Goal: Navigation & Orientation: Find specific page/section

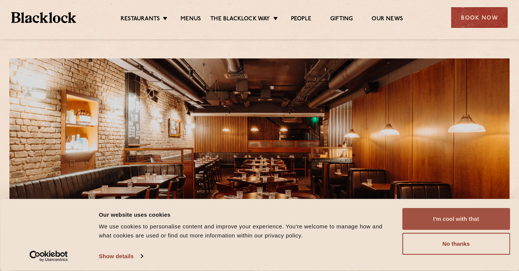
click at [462, 219] on button "I'm cool with that" at bounding box center [456, 219] width 108 height 22
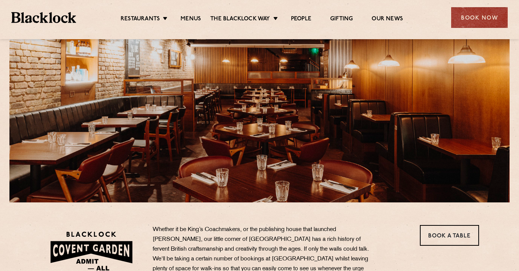
scroll to position [75, 0]
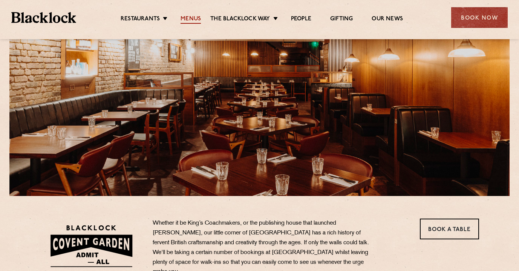
click at [193, 18] on link "Menus" at bounding box center [191, 19] width 20 height 8
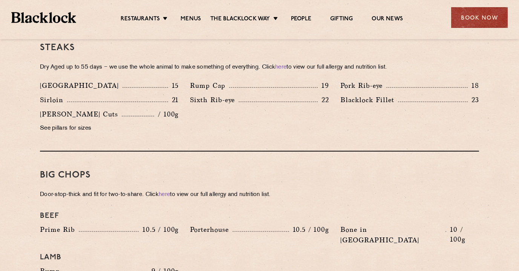
scroll to position [714, 0]
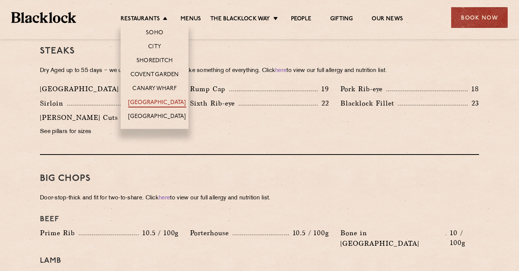
click at [168, 103] on link "[GEOGRAPHIC_DATA]" at bounding box center [157, 103] width 58 height 8
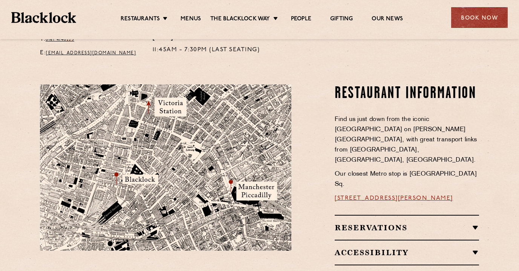
scroll to position [452, 0]
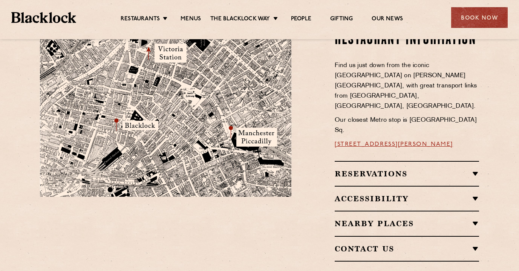
click at [401, 211] on div "Nearby Places Erst Nells Higher Ground Rudy’s Hawksmoor Old Trafford Schofield’…" at bounding box center [407, 223] width 144 height 25
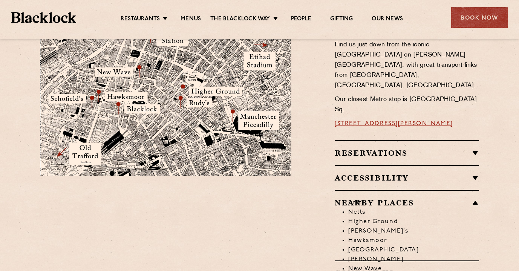
scroll to position [490, 0]
